Goal: Transaction & Acquisition: Purchase product/service

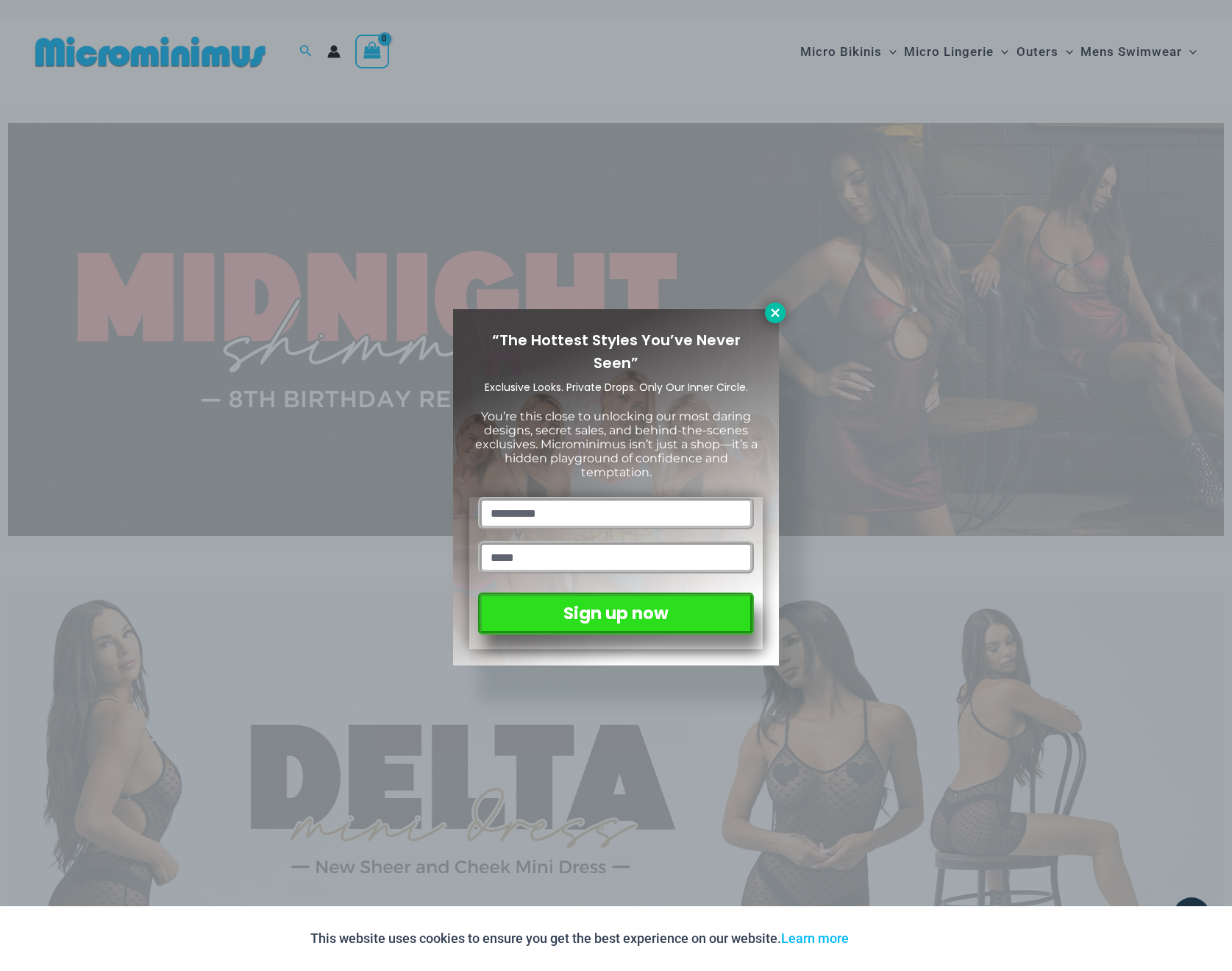
click at [776, 320] on button at bounding box center [776, 313] width 21 height 21
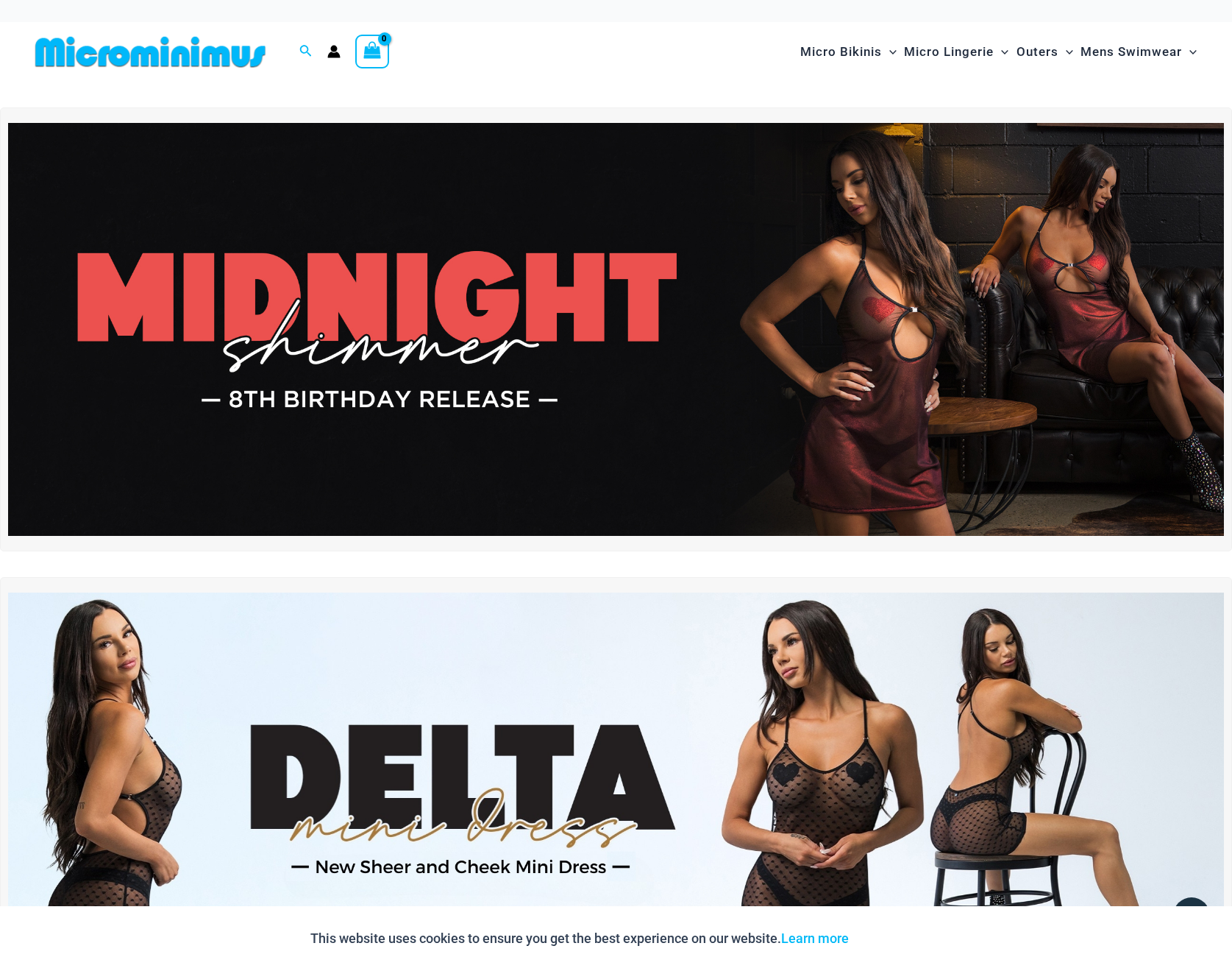
click at [447, 319] on img at bounding box center [616, 330] width 1216 height 414
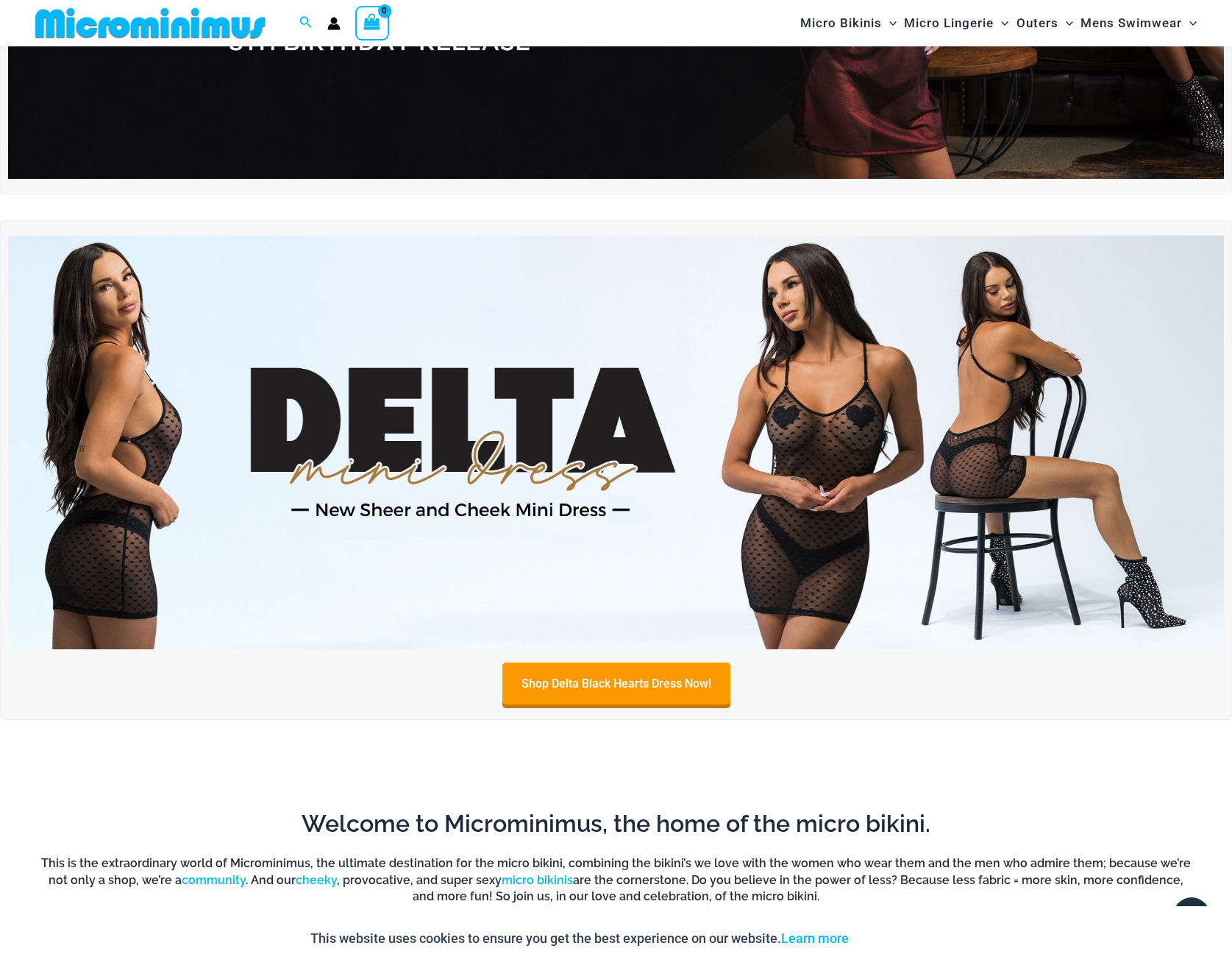
scroll to position [351, 0]
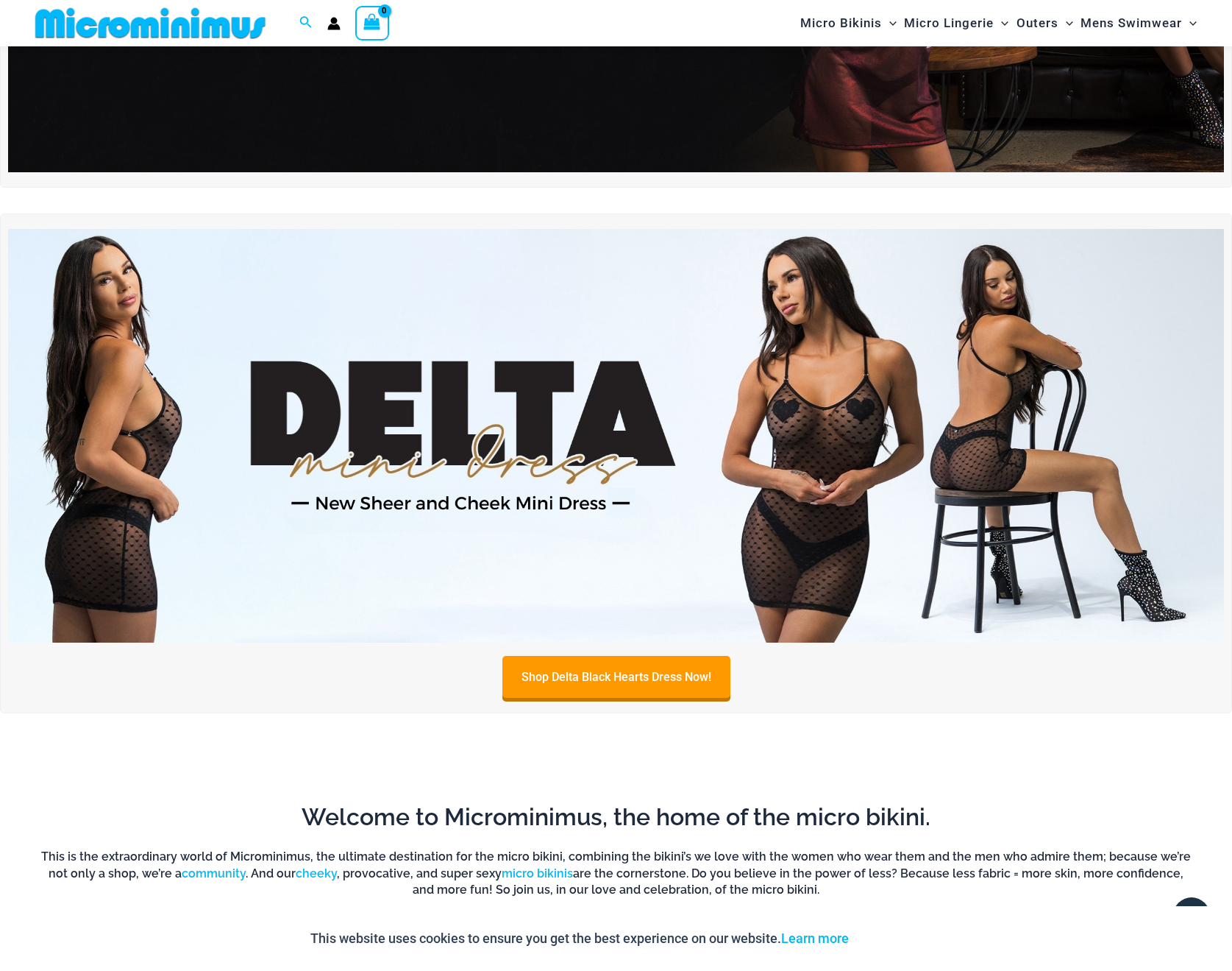
click at [454, 518] on img at bounding box center [616, 436] width 1216 height 414
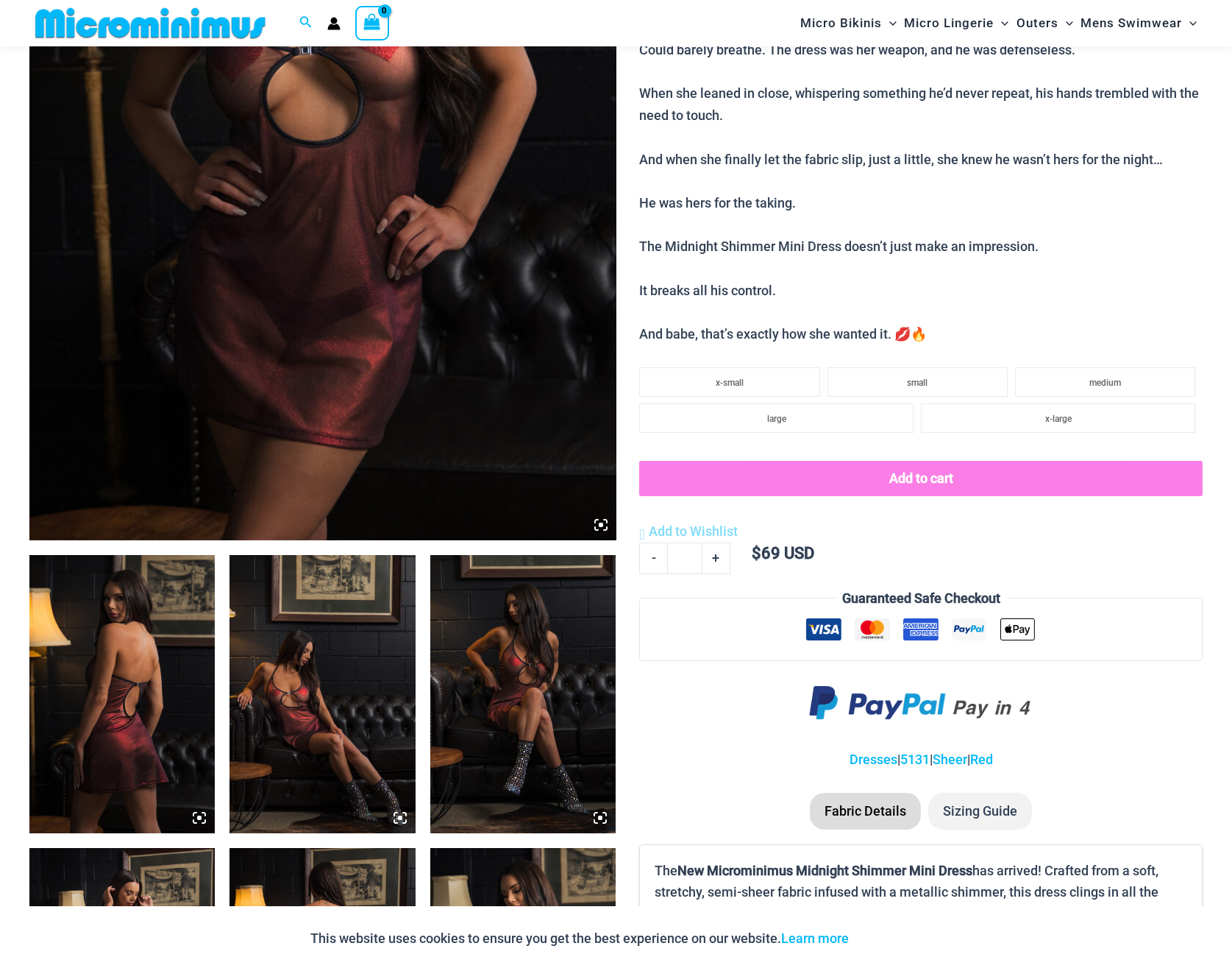
scroll to position [477, 0]
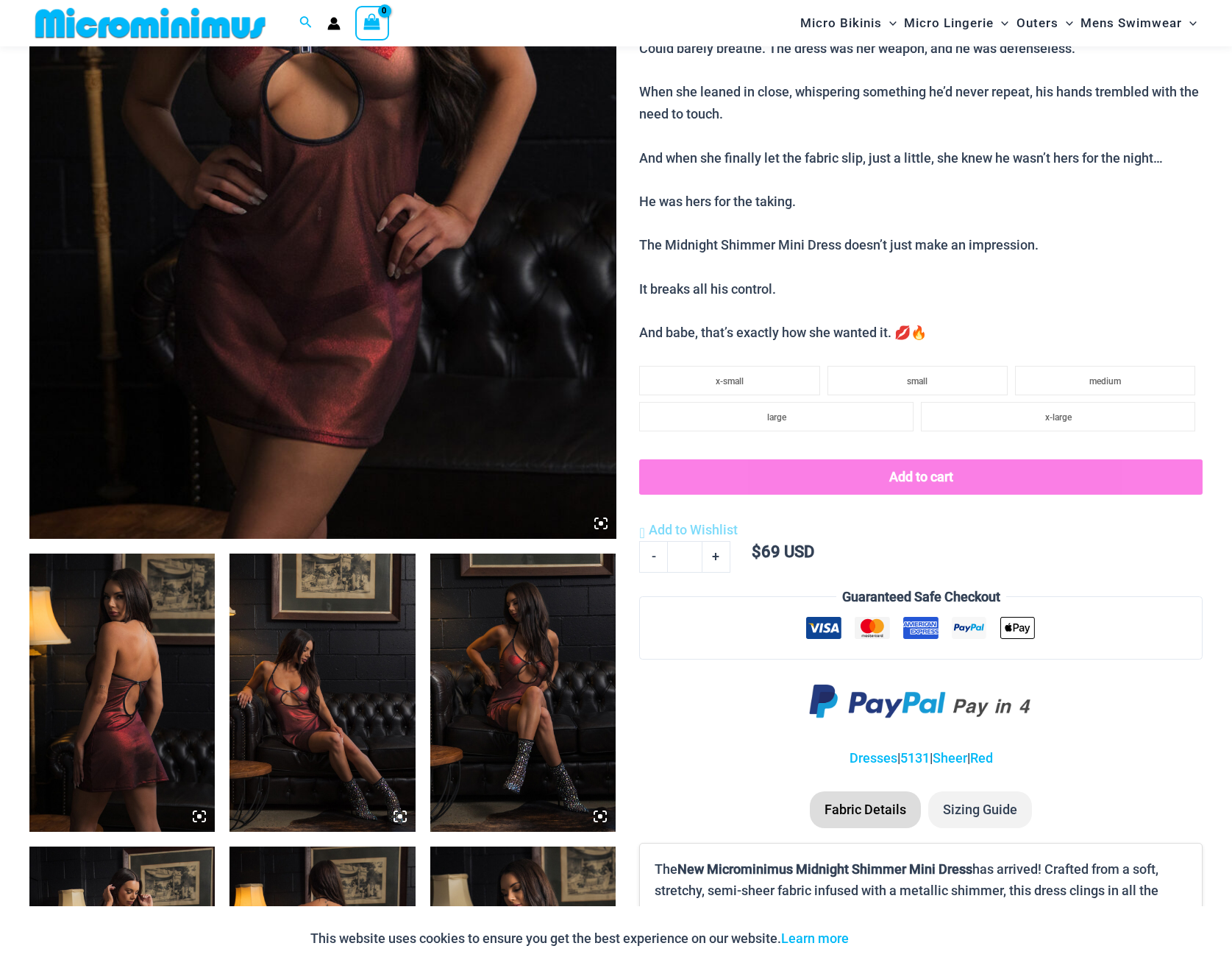
click at [127, 705] on img at bounding box center [122, 692] width 186 height 279
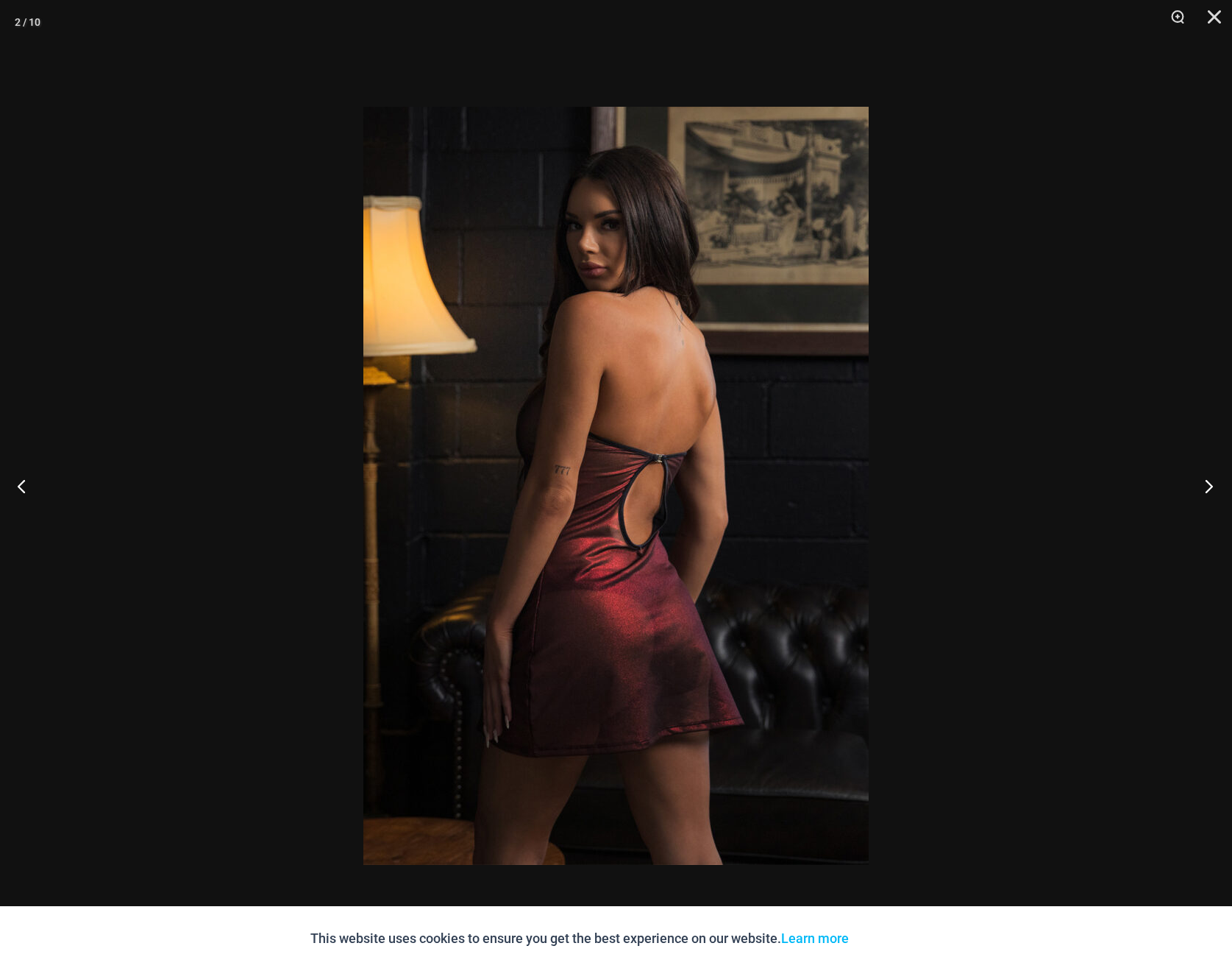
click at [1203, 494] on button "Next" at bounding box center [1205, 486] width 55 height 74
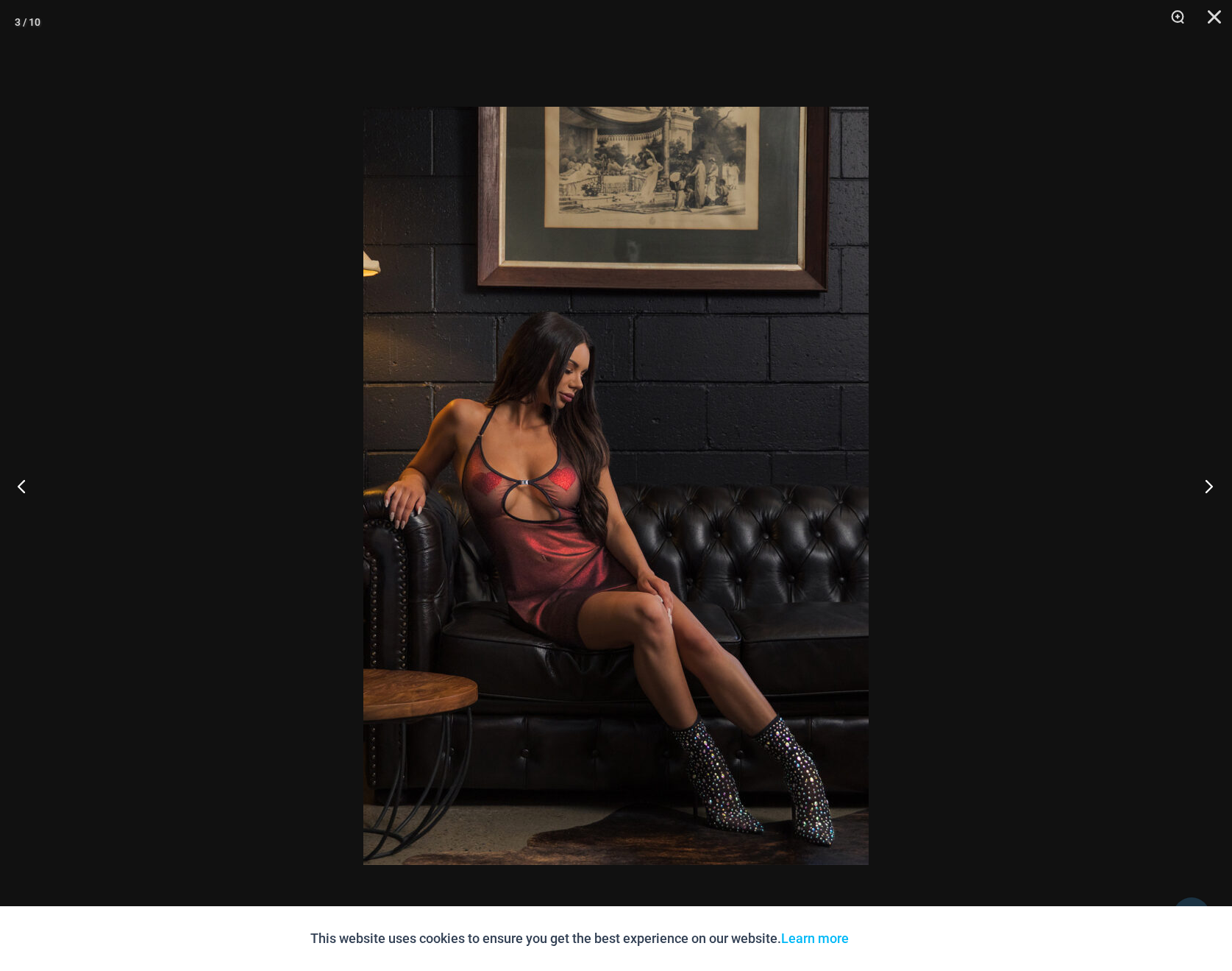
click at [1203, 494] on button "Next" at bounding box center [1205, 486] width 55 height 74
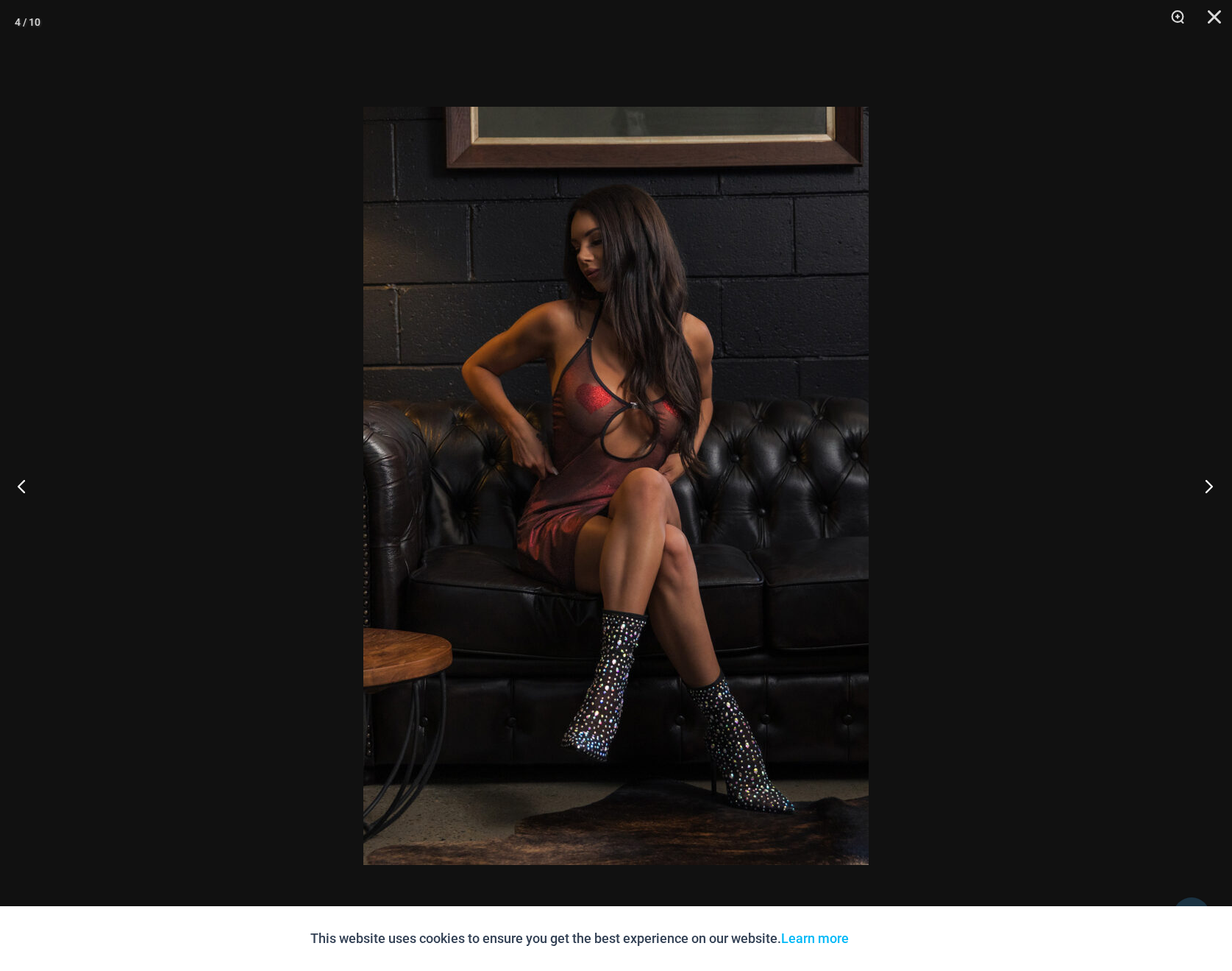
click at [1203, 494] on button "Next" at bounding box center [1205, 486] width 55 height 74
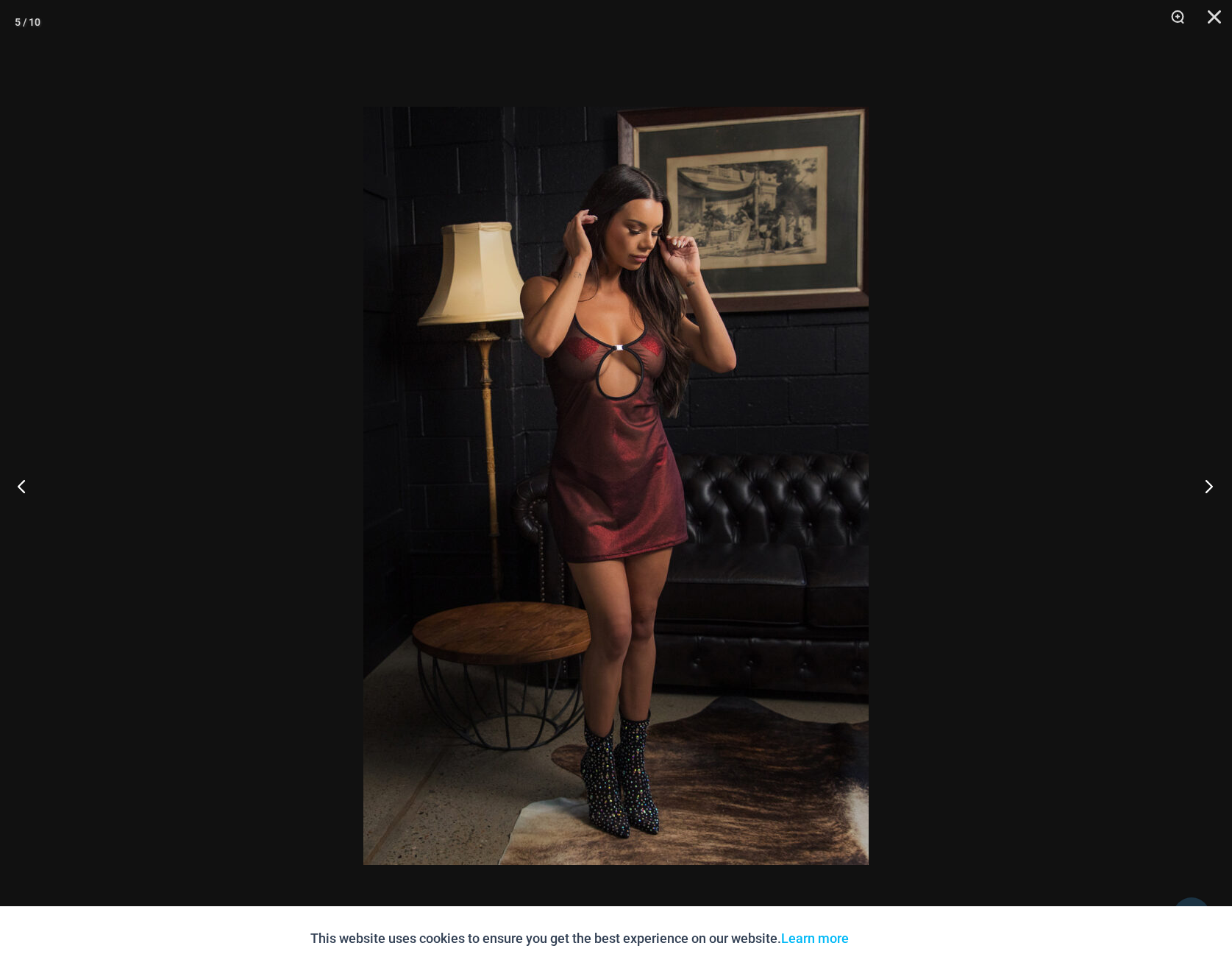
click at [1203, 494] on button "Next" at bounding box center [1205, 486] width 55 height 74
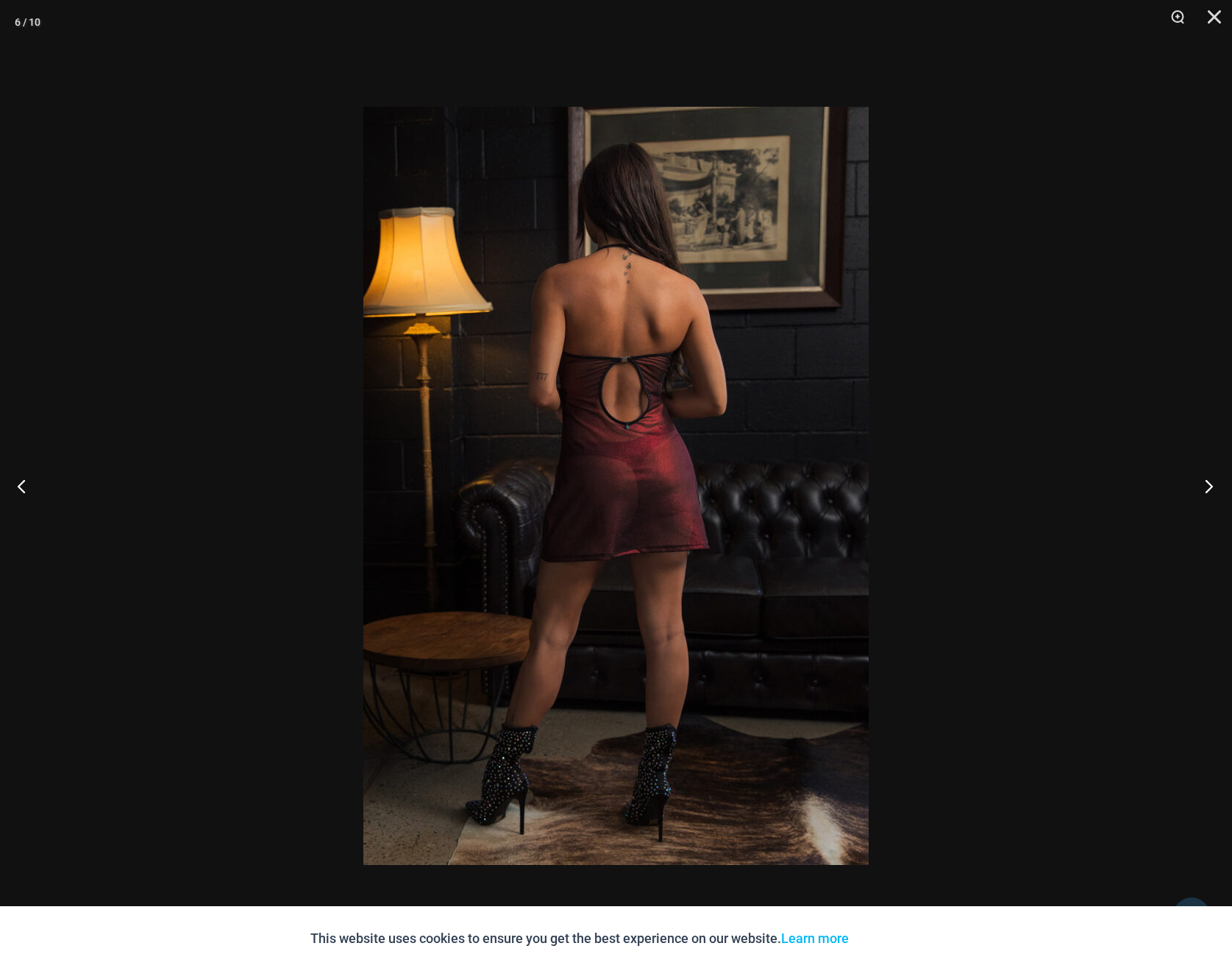
click at [1203, 494] on button "Next" at bounding box center [1205, 486] width 55 height 74
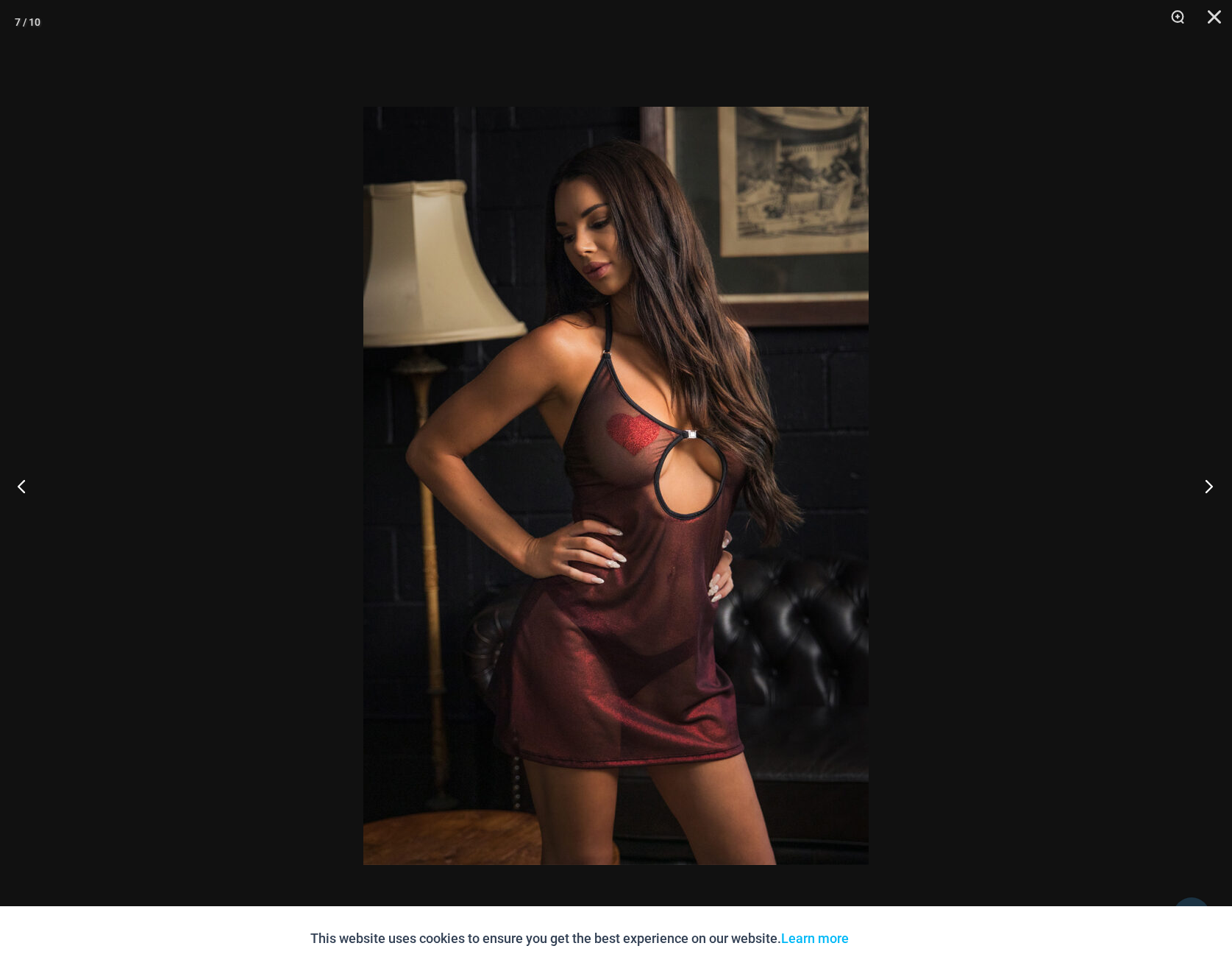
click at [1203, 494] on button "Next" at bounding box center [1205, 486] width 55 height 74
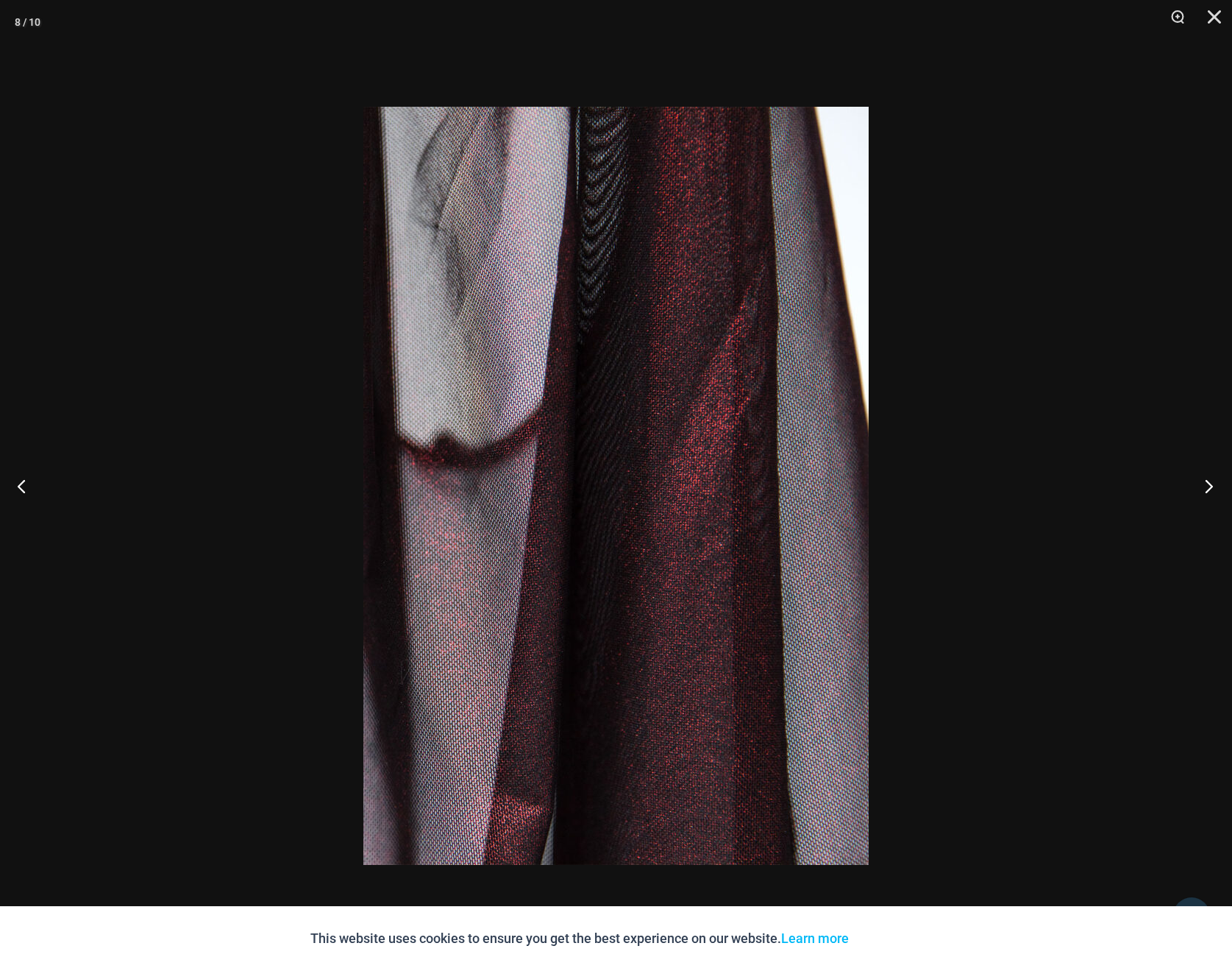
click at [1203, 494] on button "Next" at bounding box center [1205, 486] width 55 height 74
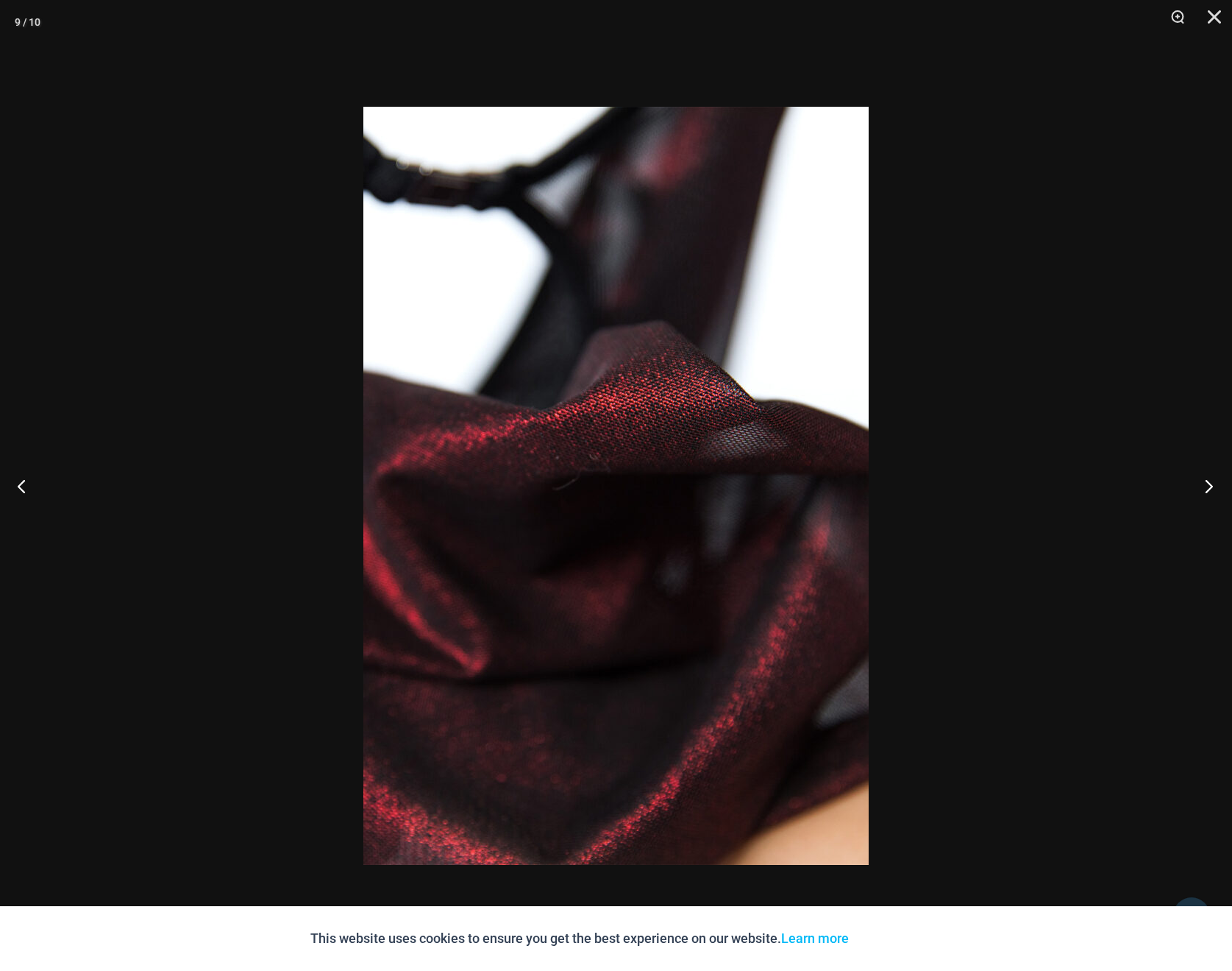
click at [1203, 494] on button "Next" at bounding box center [1205, 486] width 55 height 74
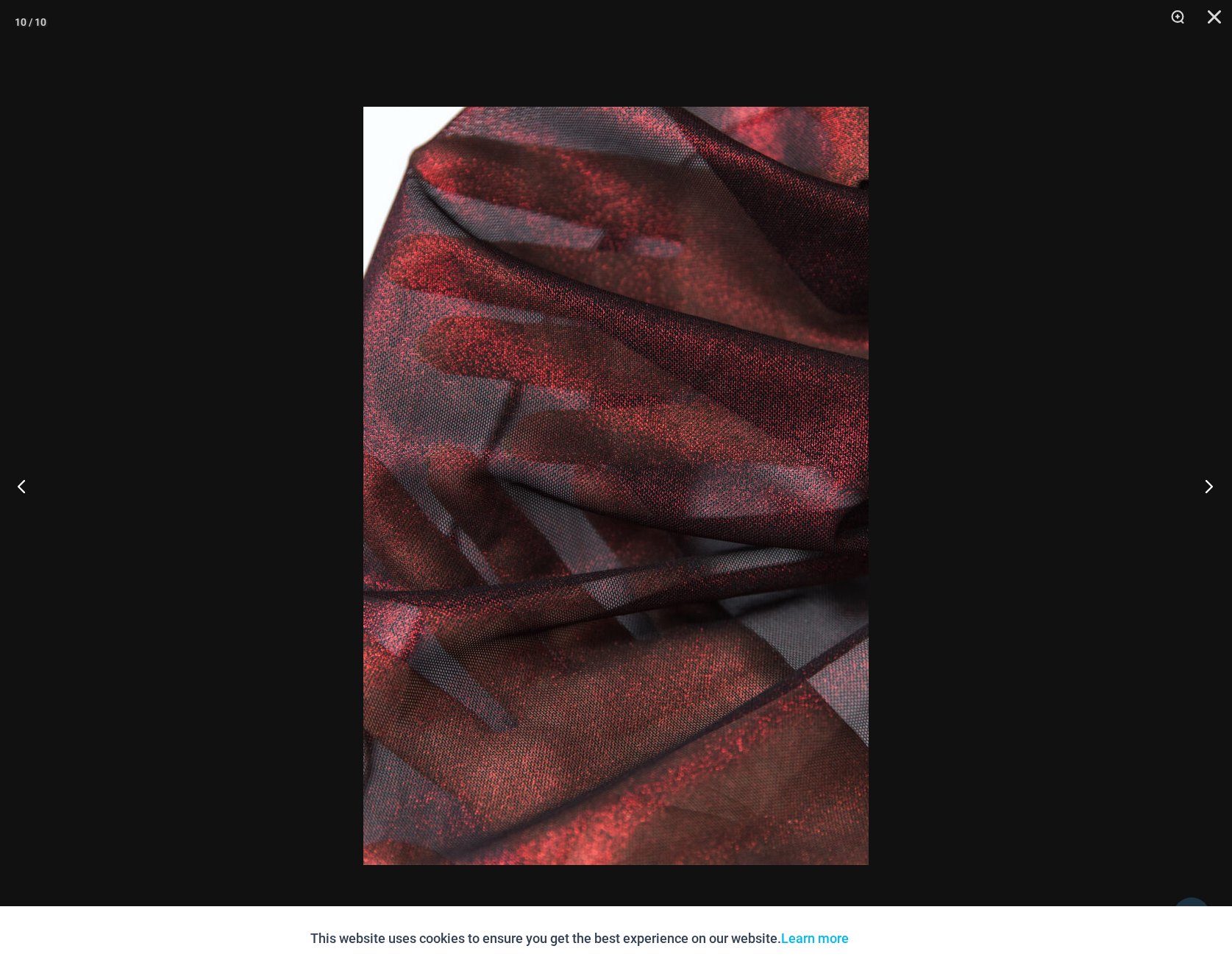
click at [1203, 494] on button "Next" at bounding box center [1205, 486] width 55 height 74
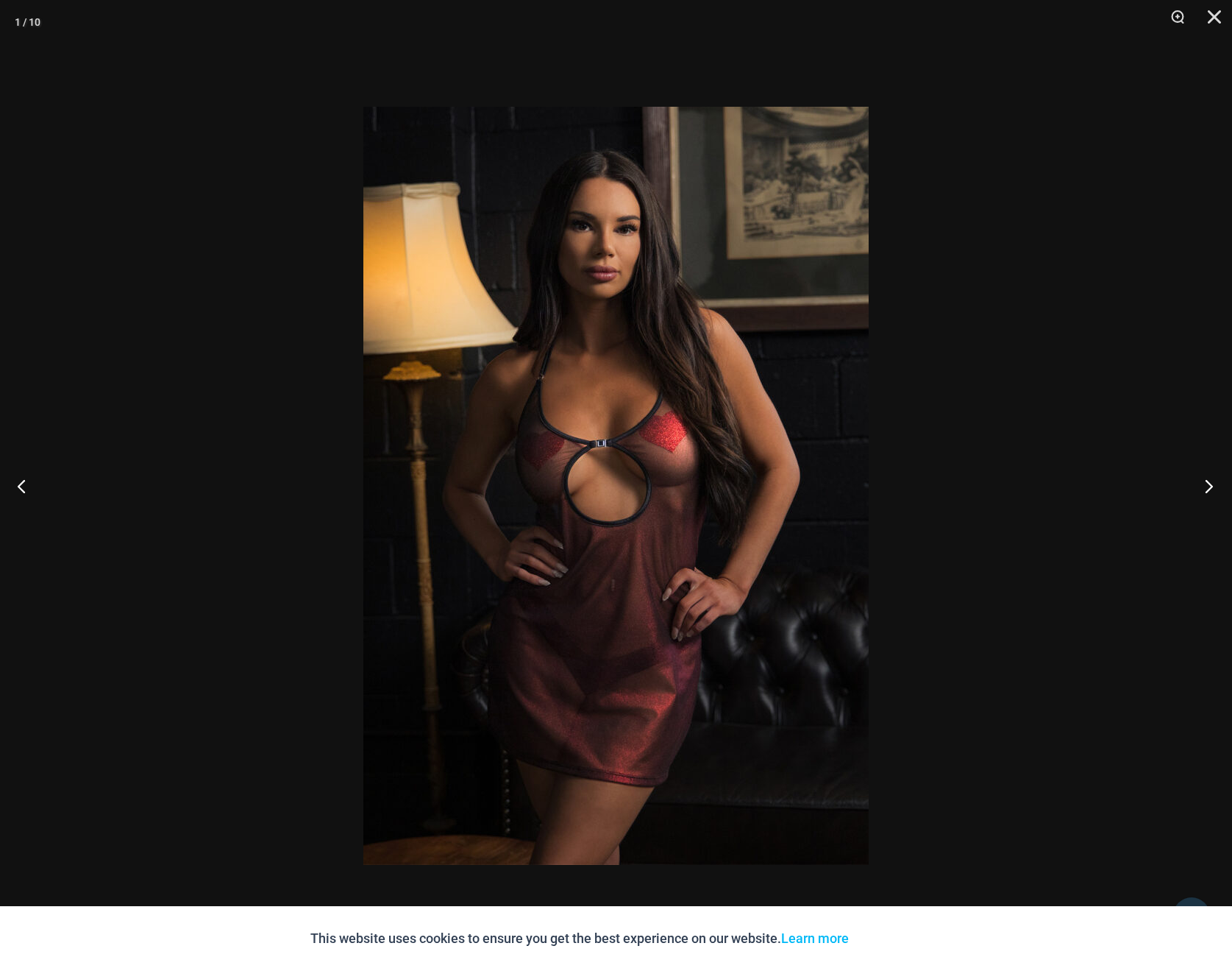
click at [1203, 494] on button "Next" at bounding box center [1205, 486] width 55 height 74
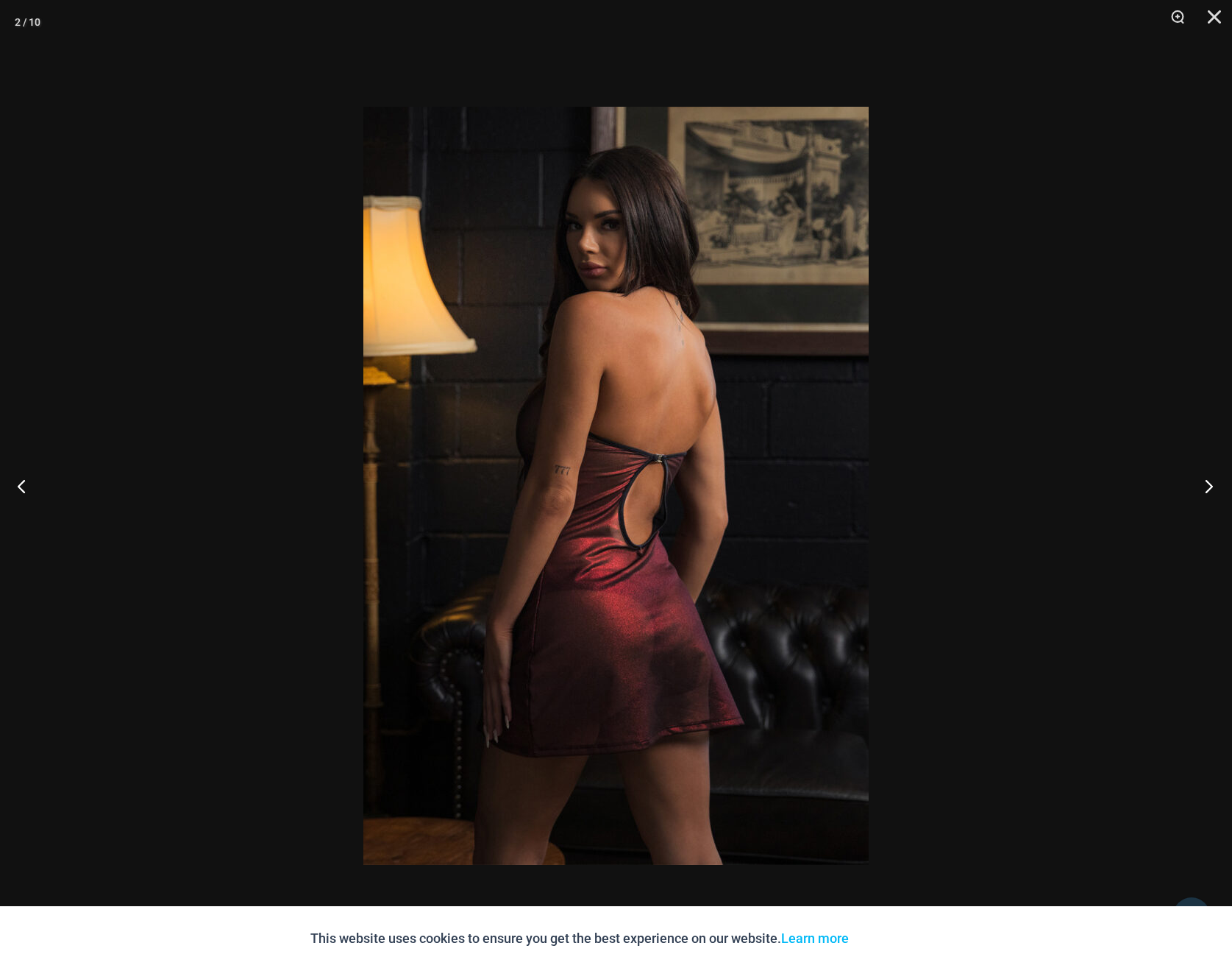
click at [1203, 494] on button "Next" at bounding box center [1205, 486] width 55 height 74
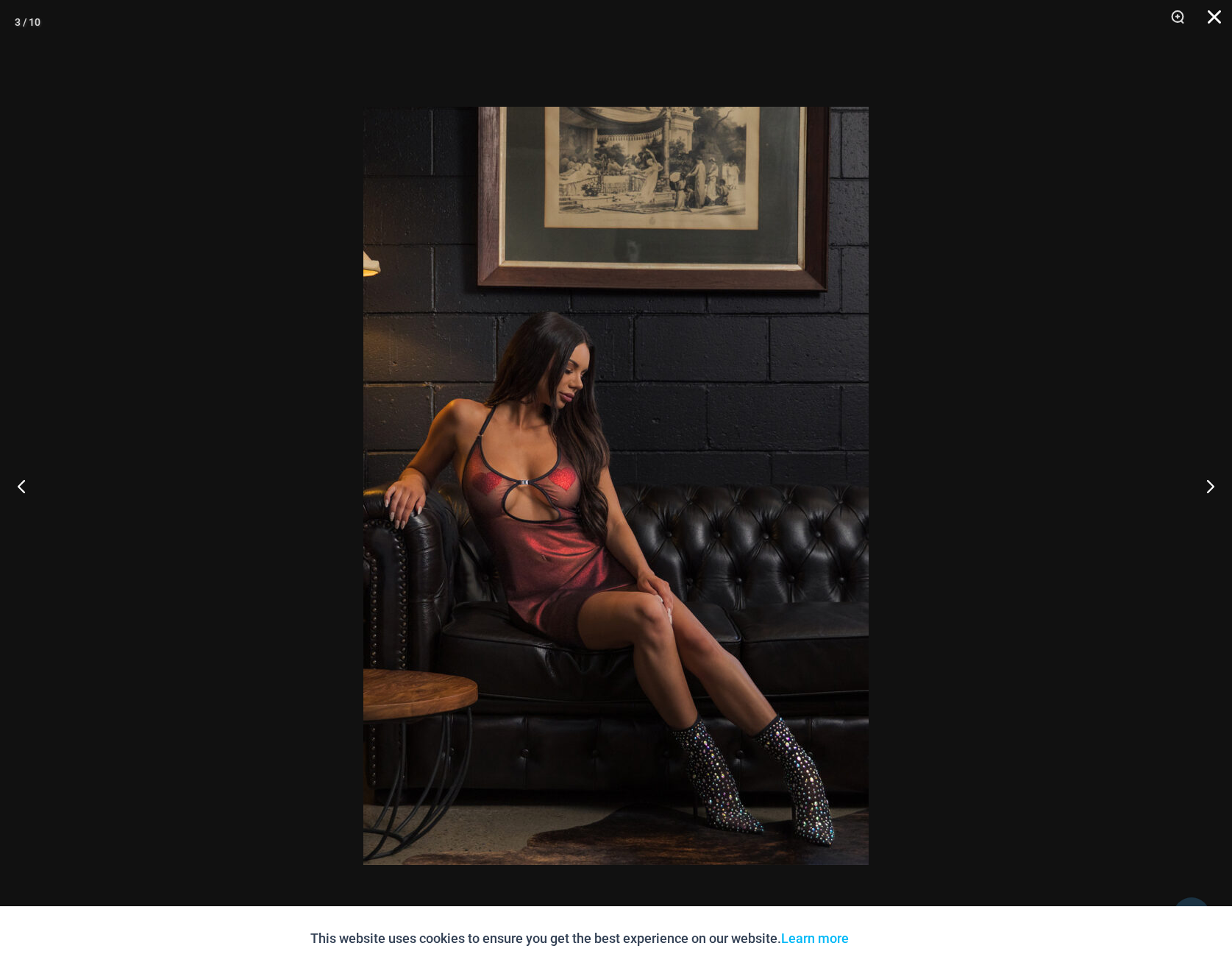
click at [1216, 15] on button "Close" at bounding box center [1209, 22] width 37 height 45
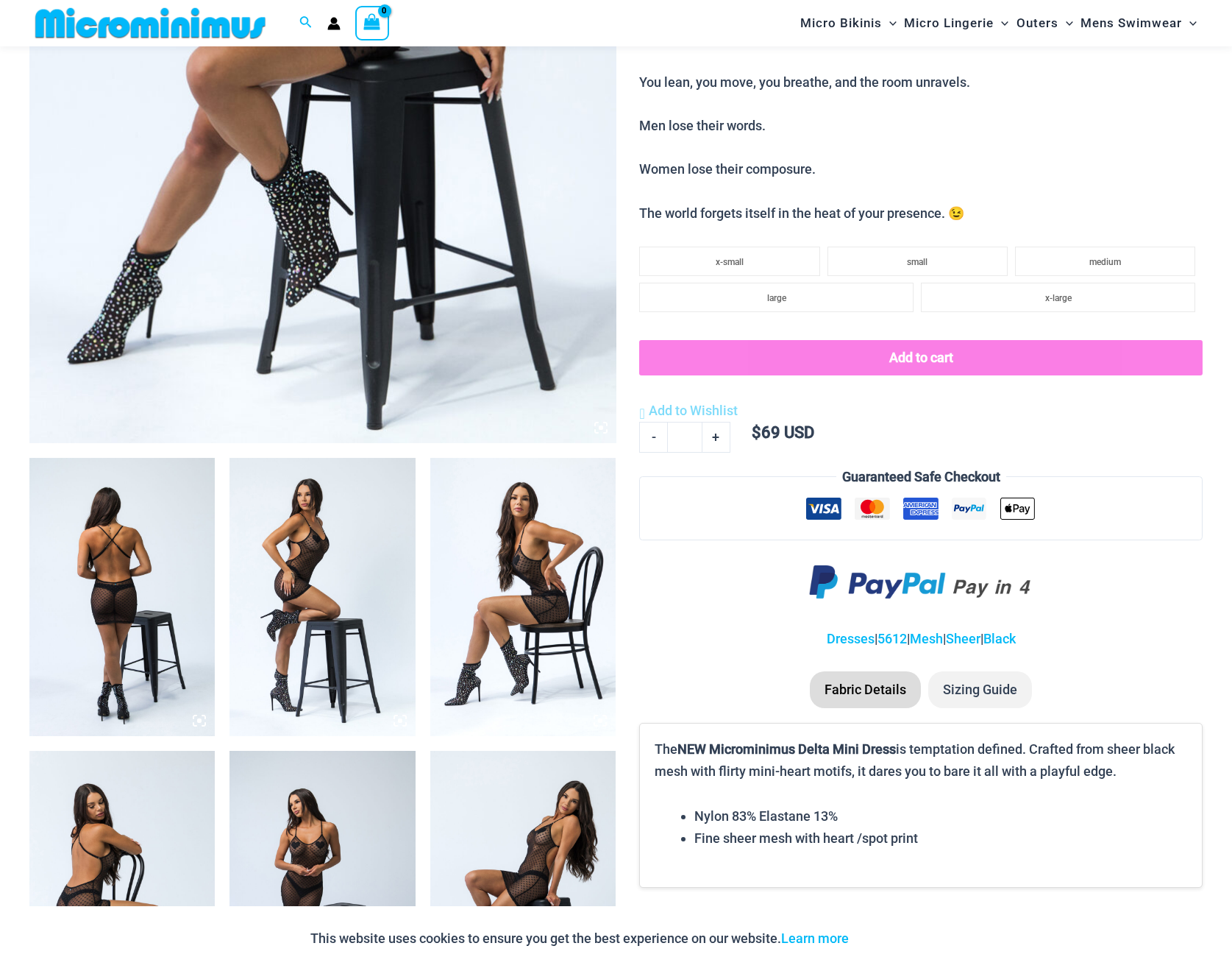
scroll to position [668, 0]
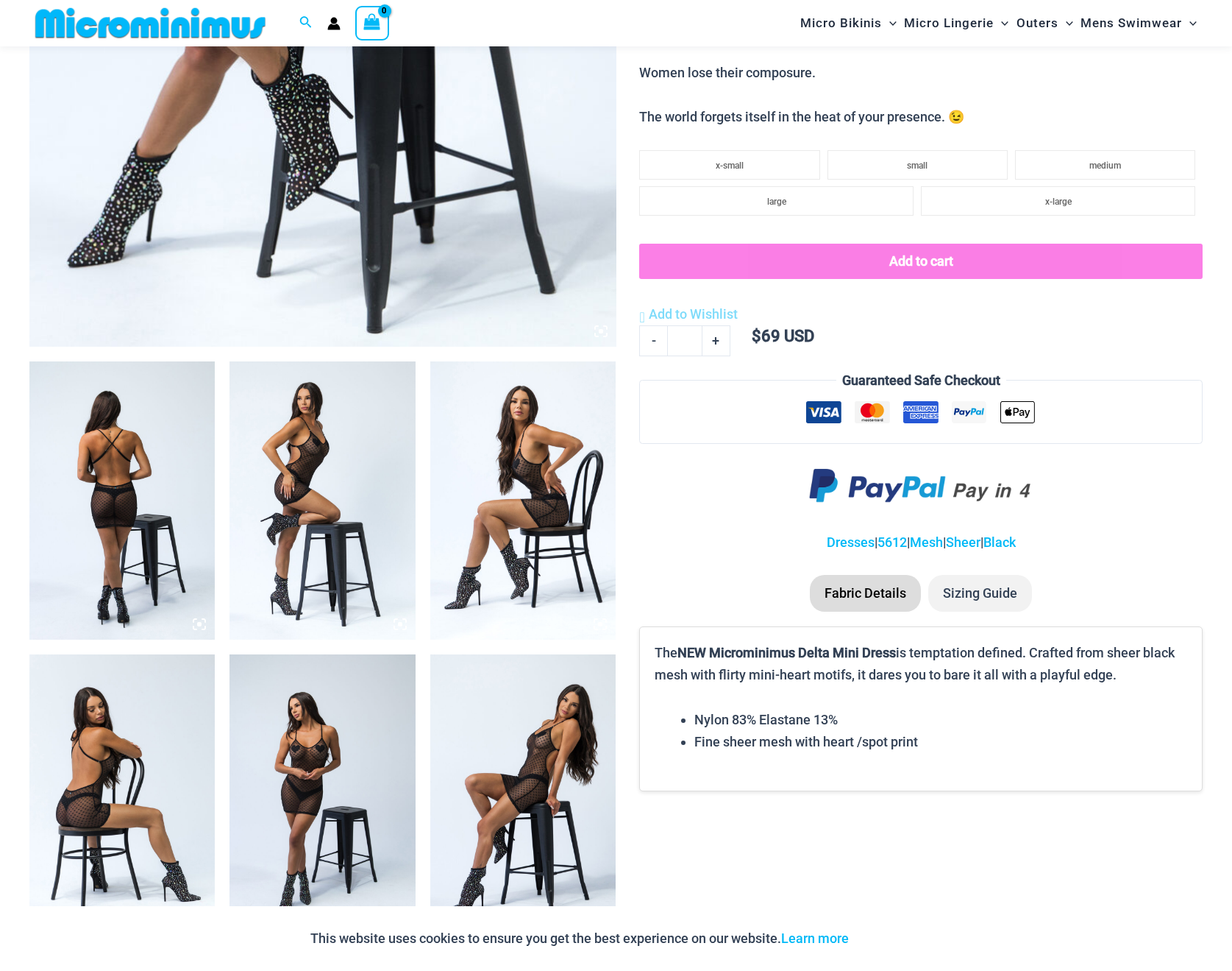
click at [176, 510] on img at bounding box center [122, 500] width 186 height 279
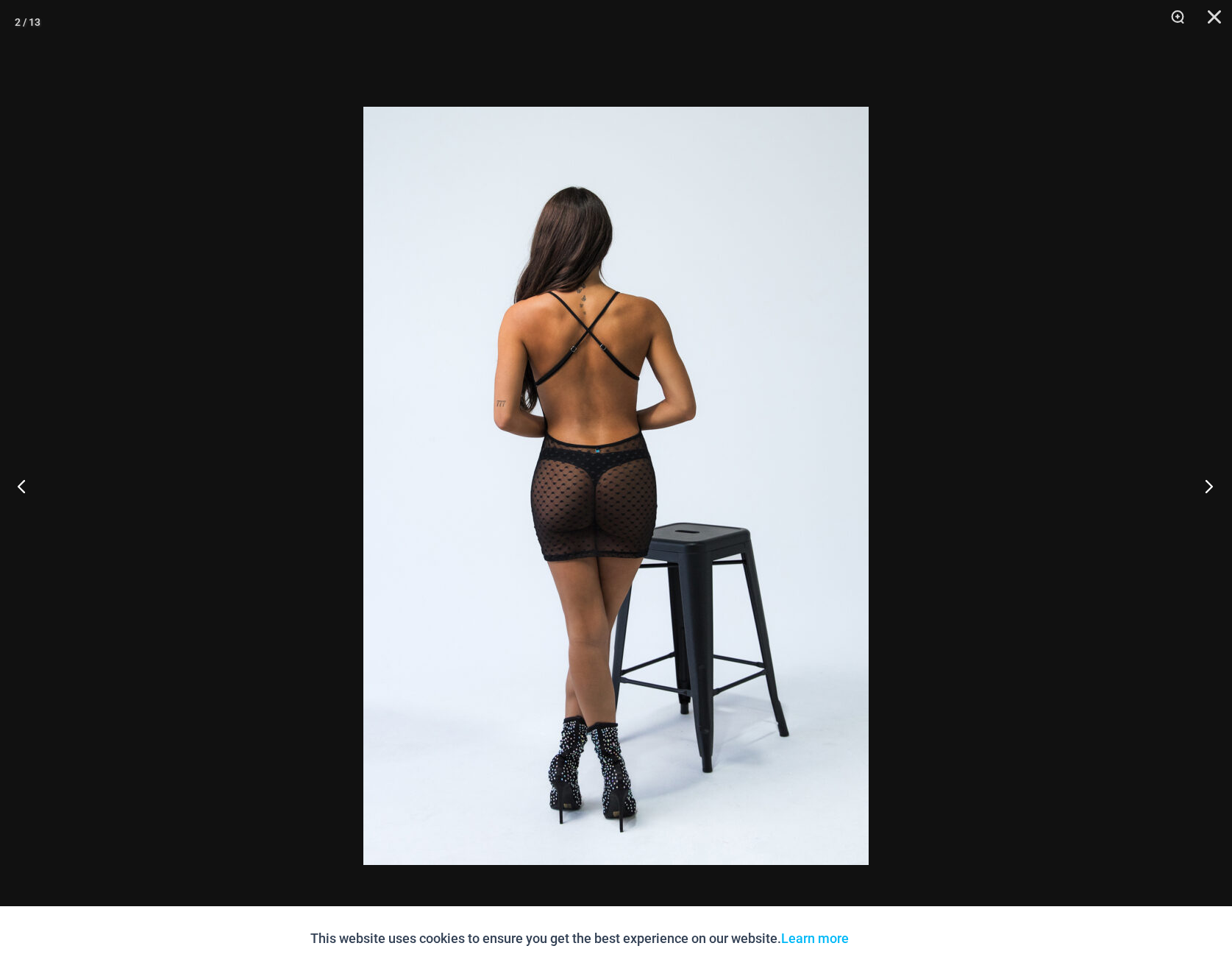
click at [1210, 483] on button "Next" at bounding box center [1205, 486] width 55 height 74
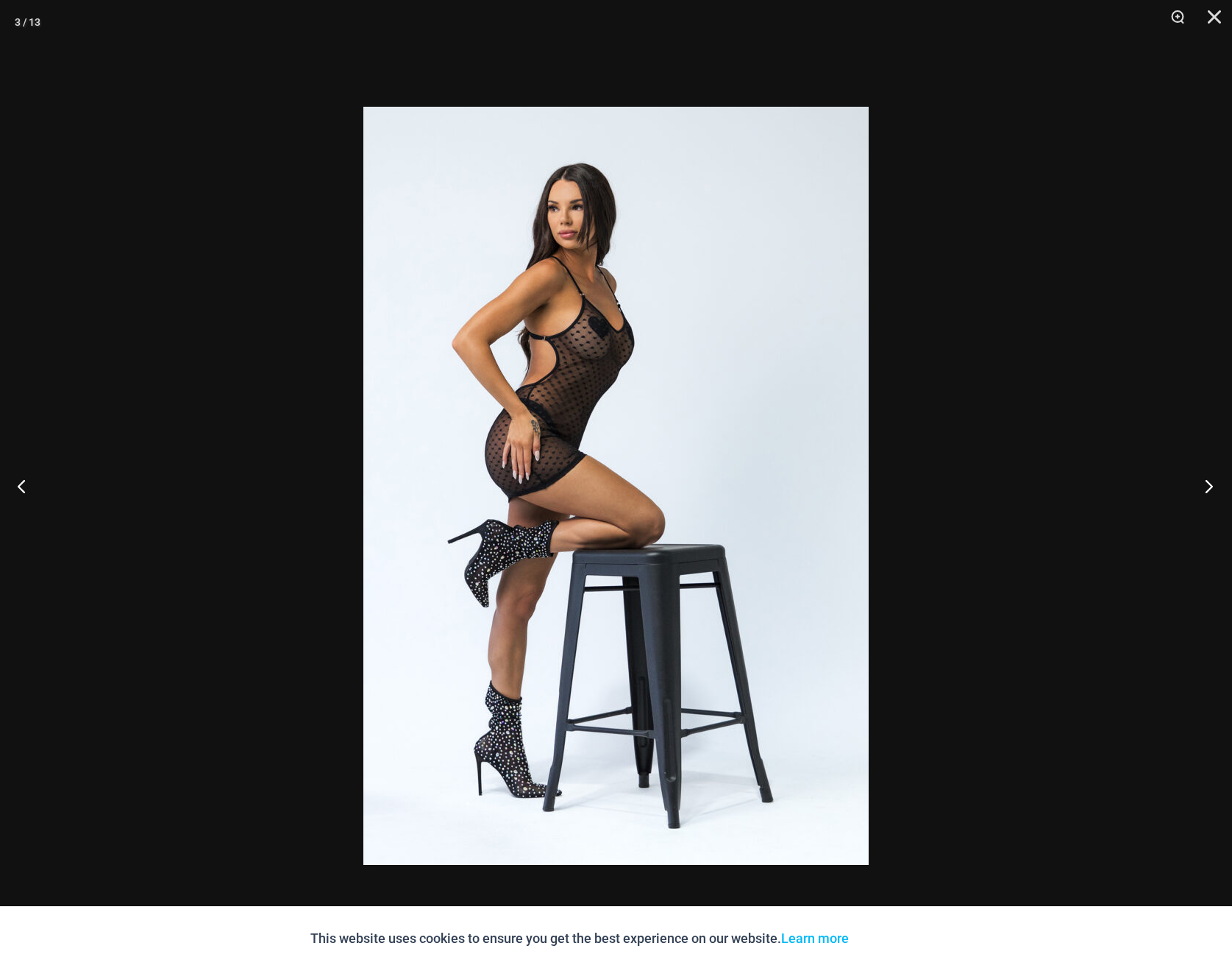
click at [1210, 483] on button "Next" at bounding box center [1205, 486] width 55 height 74
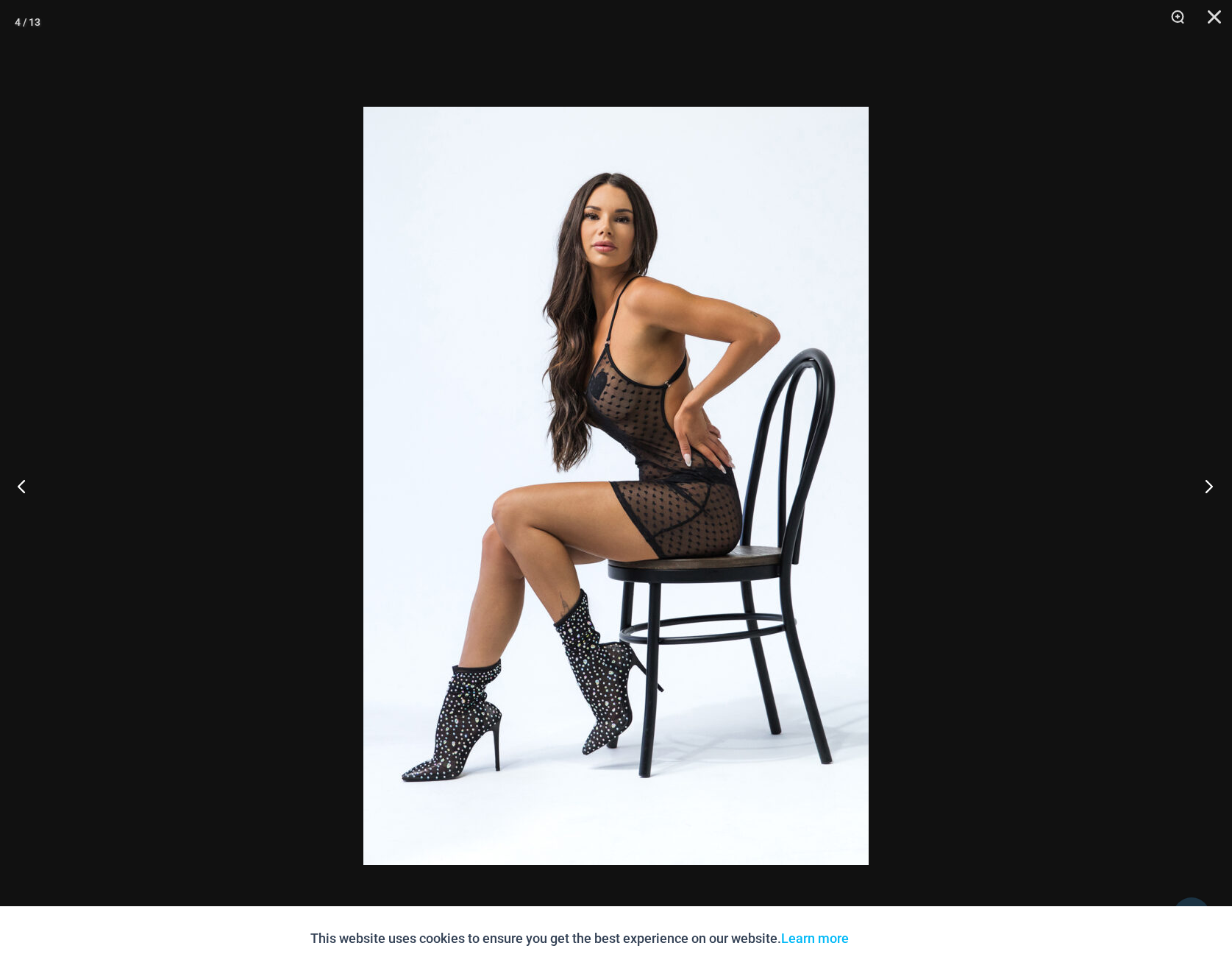
click at [1210, 483] on button "Next" at bounding box center [1205, 486] width 55 height 74
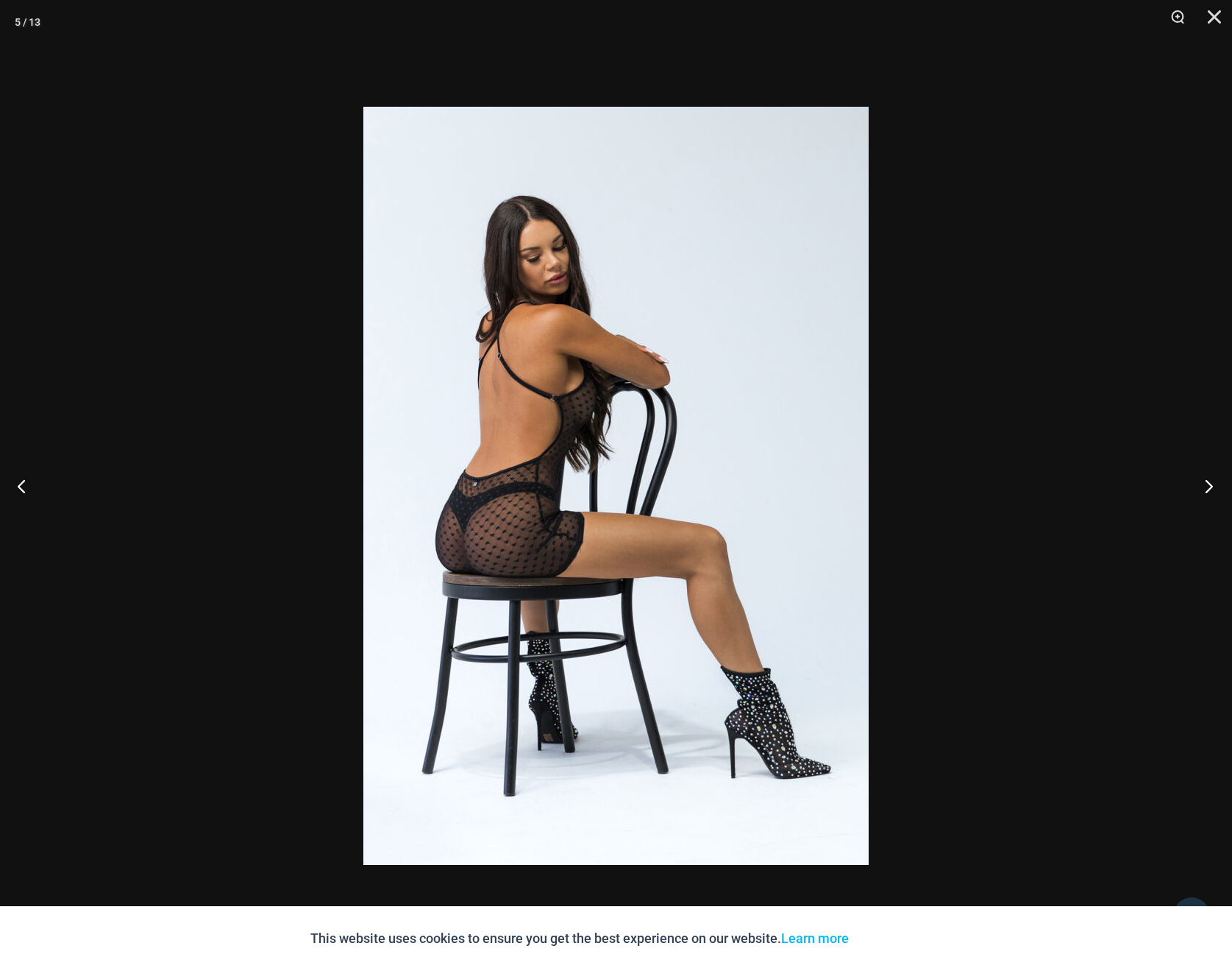
click at [1210, 483] on button "Next" at bounding box center [1205, 486] width 55 height 74
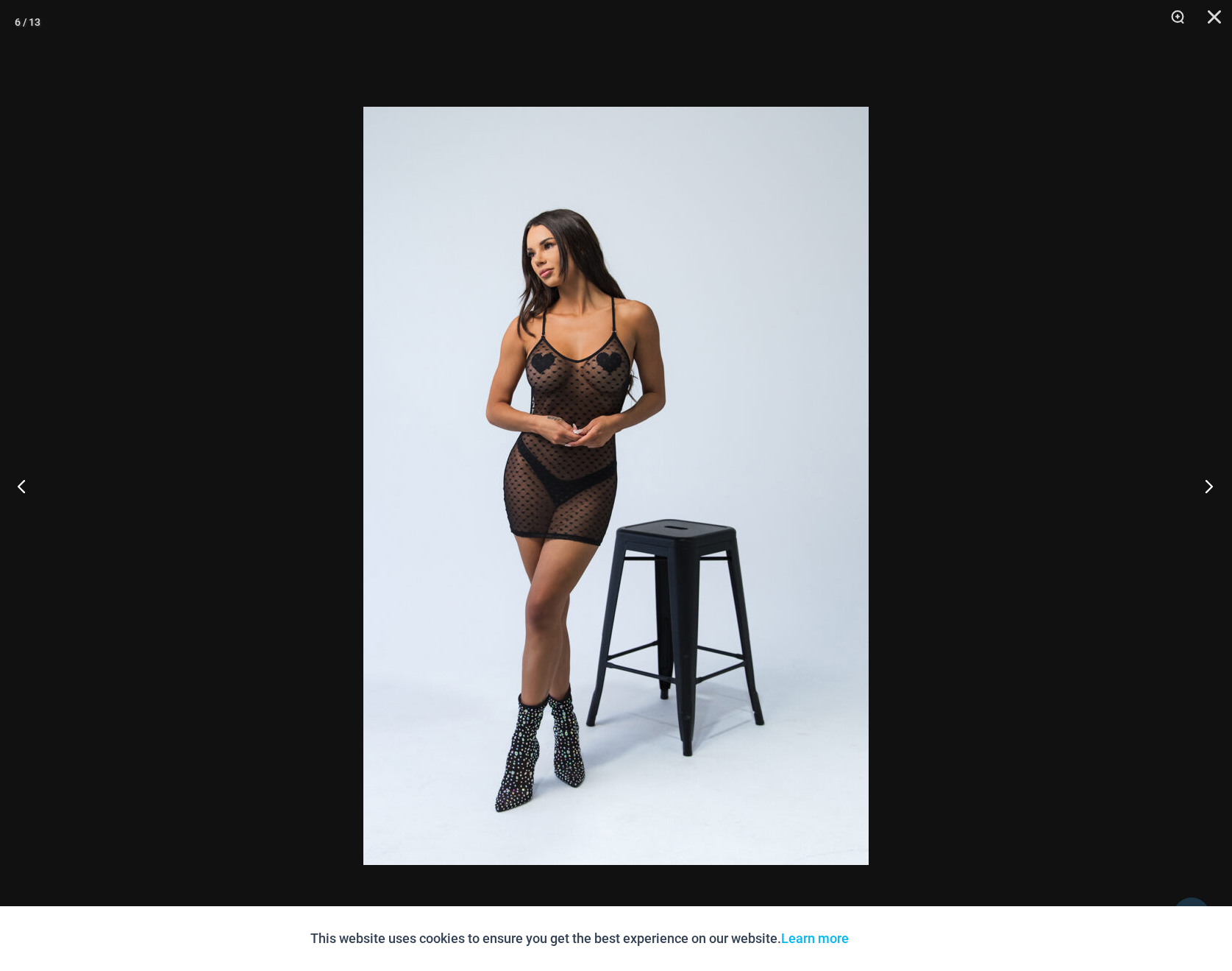
click at [1210, 483] on button "Next" at bounding box center [1205, 486] width 55 height 74
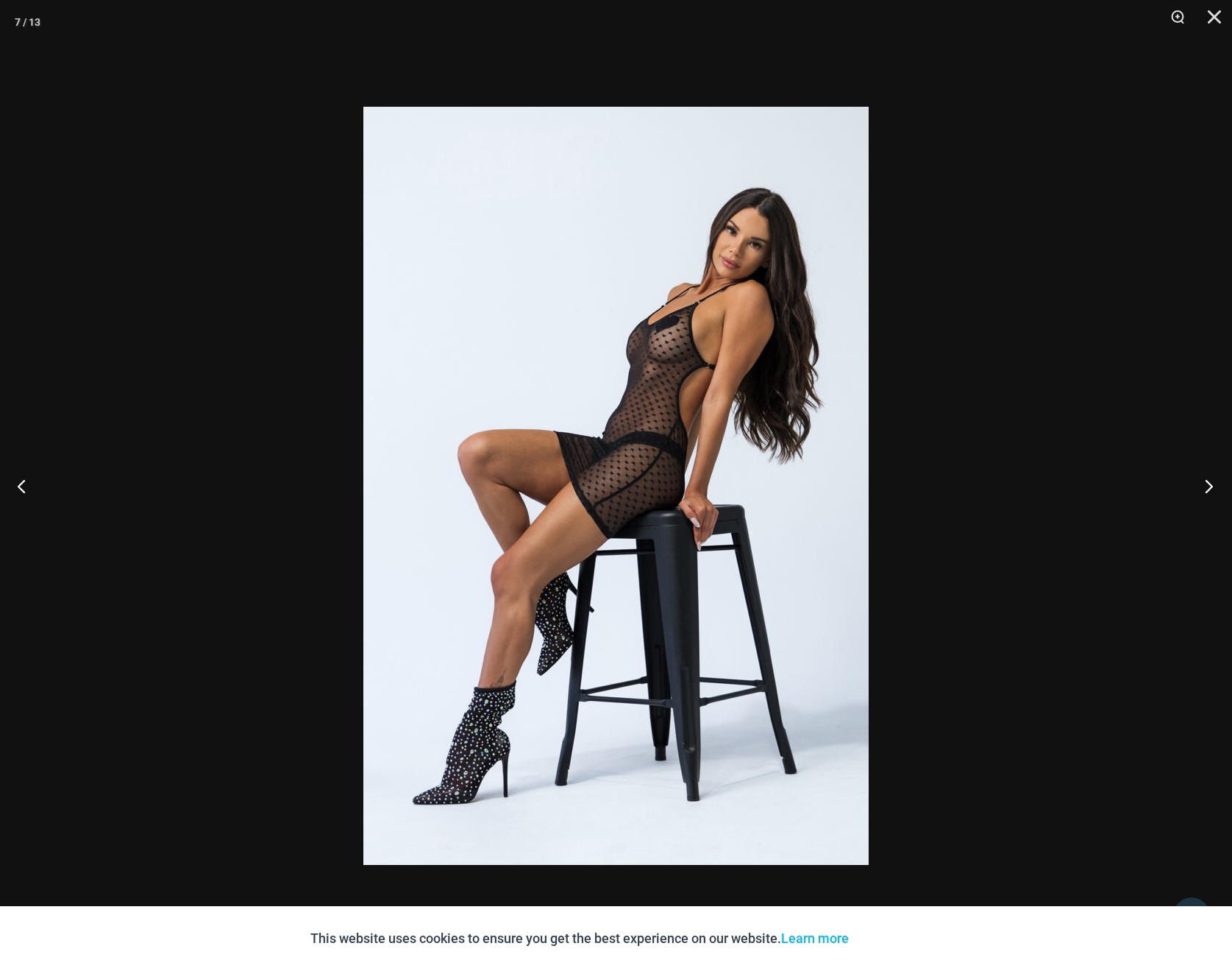
click at [1210, 483] on button "Next" at bounding box center [1205, 486] width 55 height 74
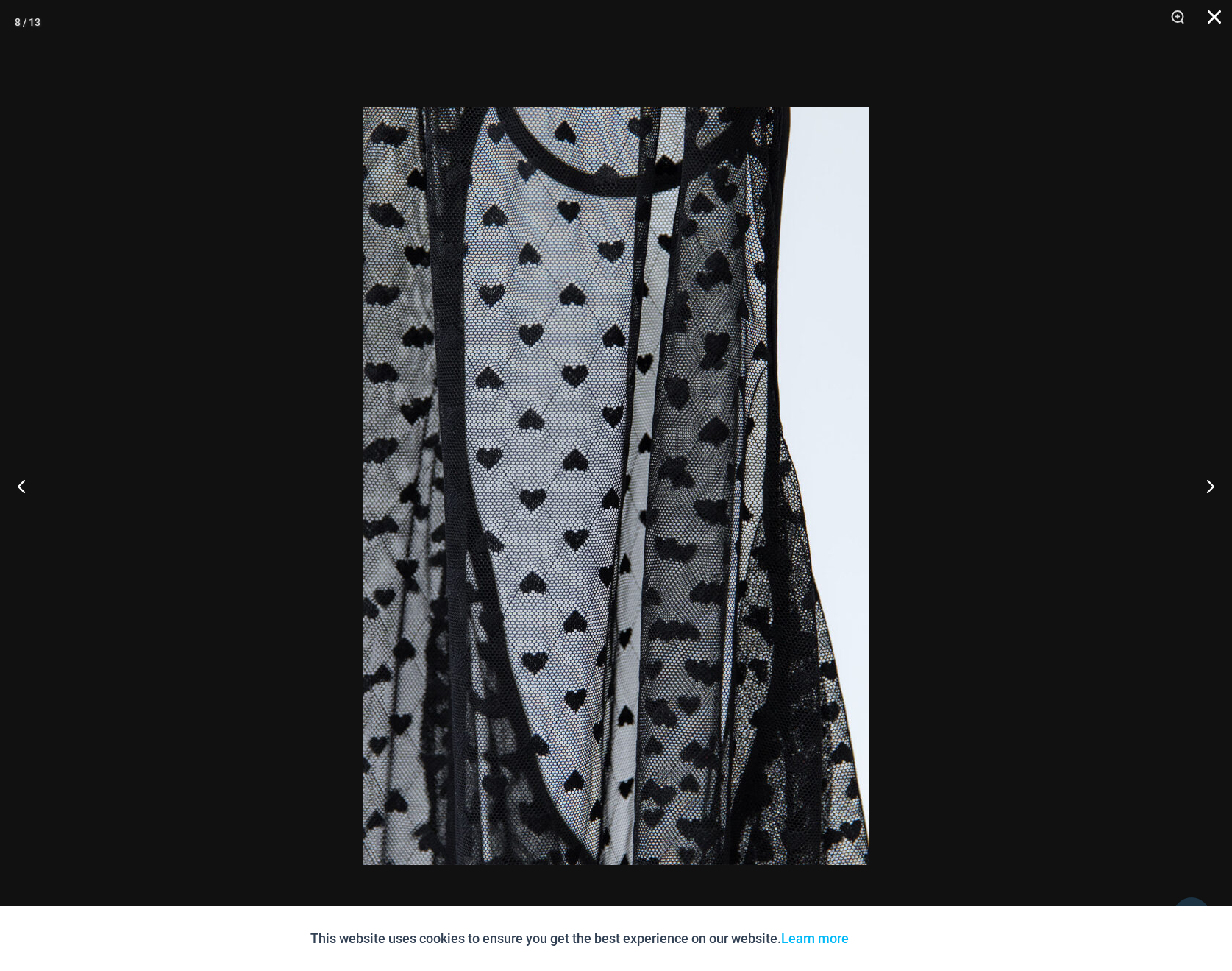
click at [1214, 12] on button "Close" at bounding box center [1209, 22] width 37 height 45
